Goal: Information Seeking & Learning: Learn about a topic

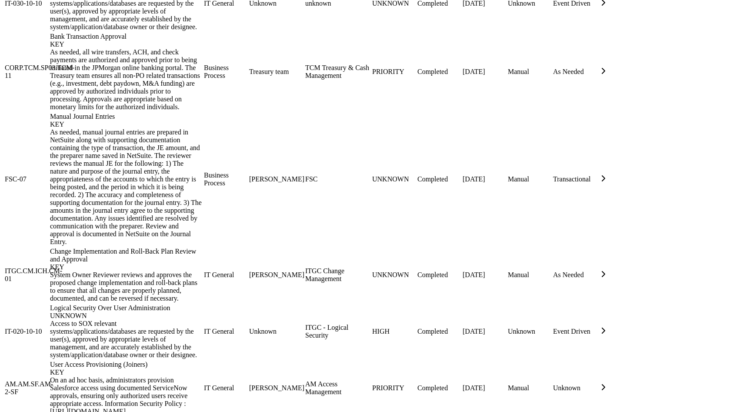
scroll to position [1258, 0]
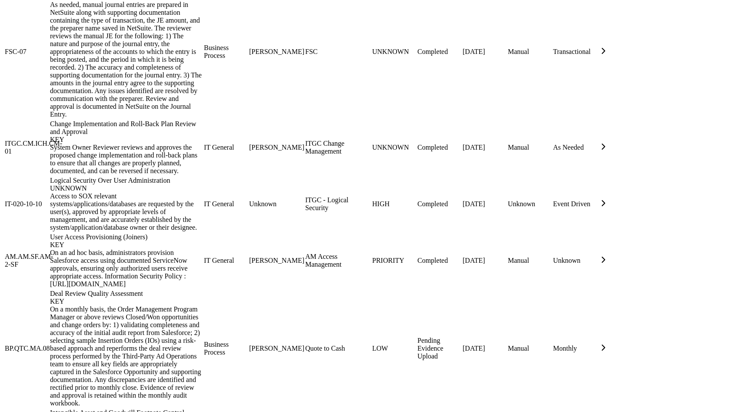
drag, startPoint x: 234, startPoint y: 339, endPoint x: 234, endPoint y: 372, distance: 33.1
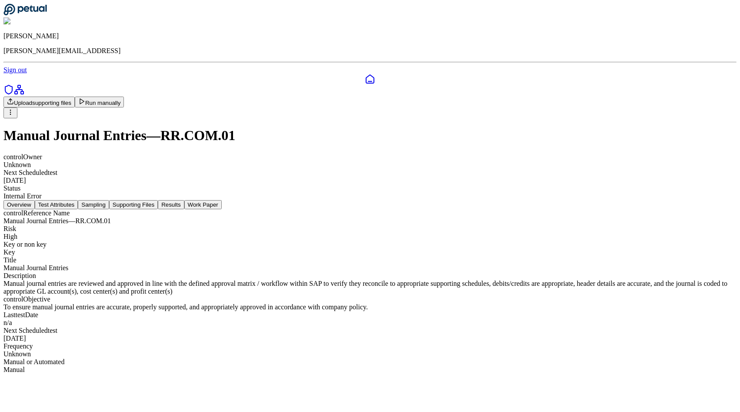
click at [158, 200] on button "Supporting Files" at bounding box center [133, 204] width 49 height 9
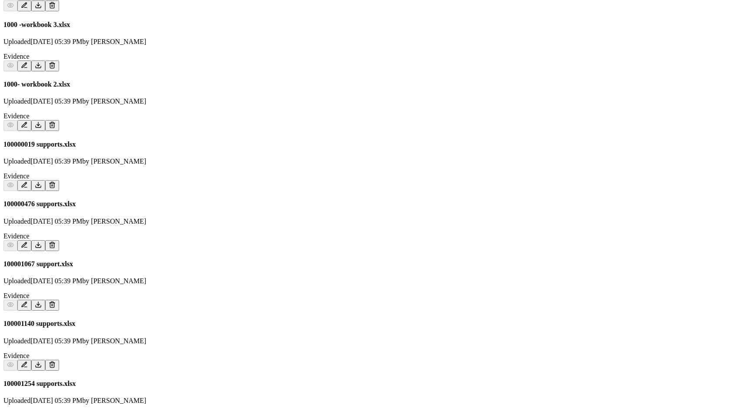
scroll to position [418, 0]
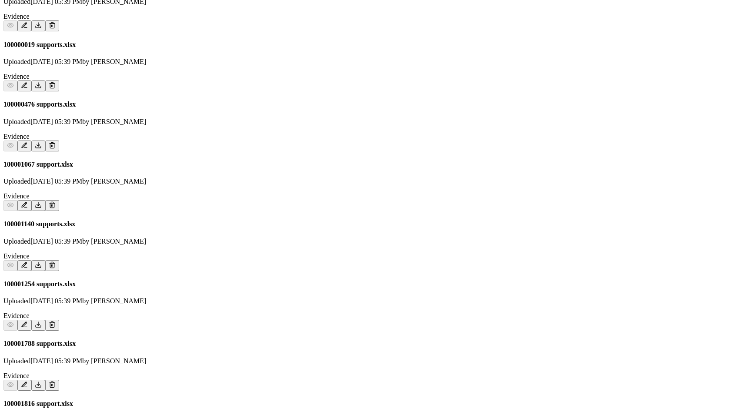
click at [42, 321] on icon at bounding box center [38, 324] width 7 height 7
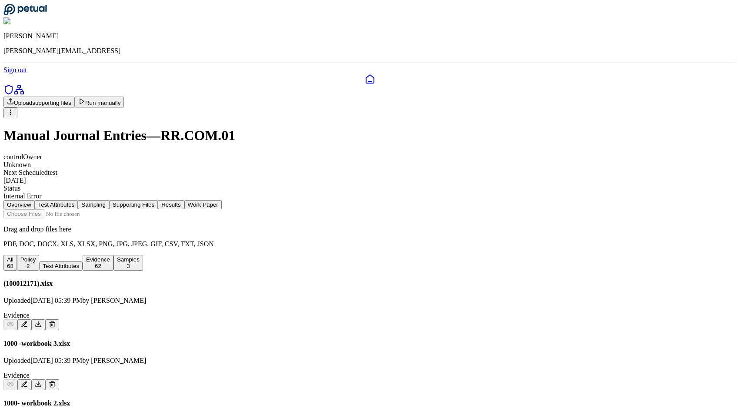
scroll to position [100, 0]
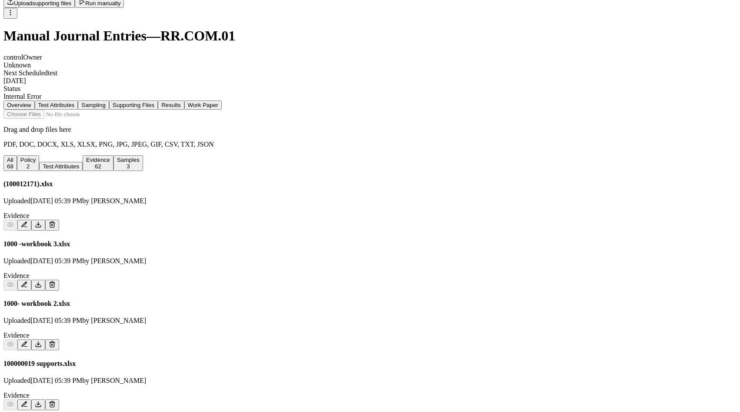
click at [42, 221] on icon at bounding box center [38, 224] width 7 height 7
click at [42, 281] on icon at bounding box center [38, 284] width 7 height 7
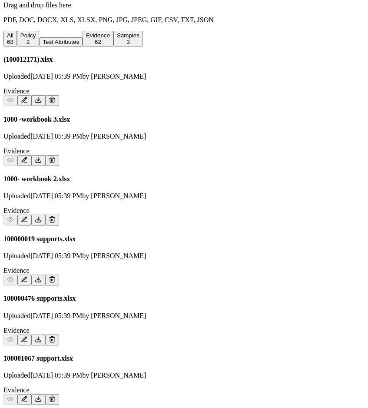
scroll to position [0, 0]
